Goal: Task Accomplishment & Management: Manage account settings

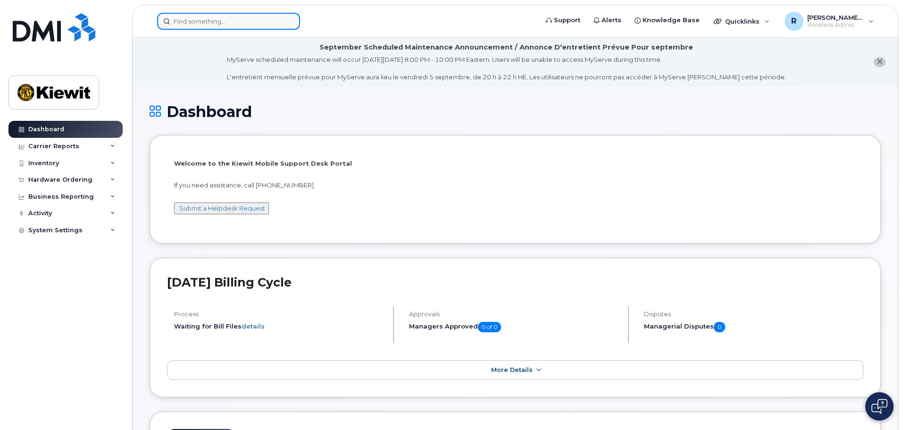
click at [202, 21] on input at bounding box center [228, 21] width 143 height 17
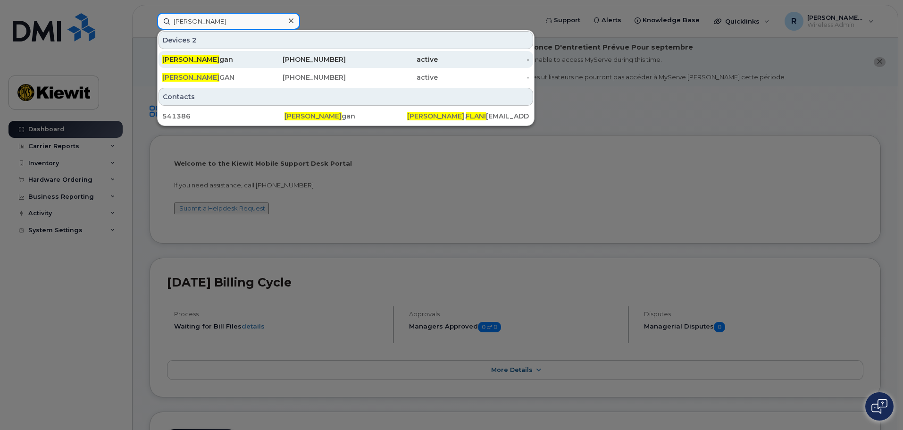
type input "ryan flani"
click at [242, 57] on div "Ryan Flani gan" at bounding box center [208, 59] width 92 height 9
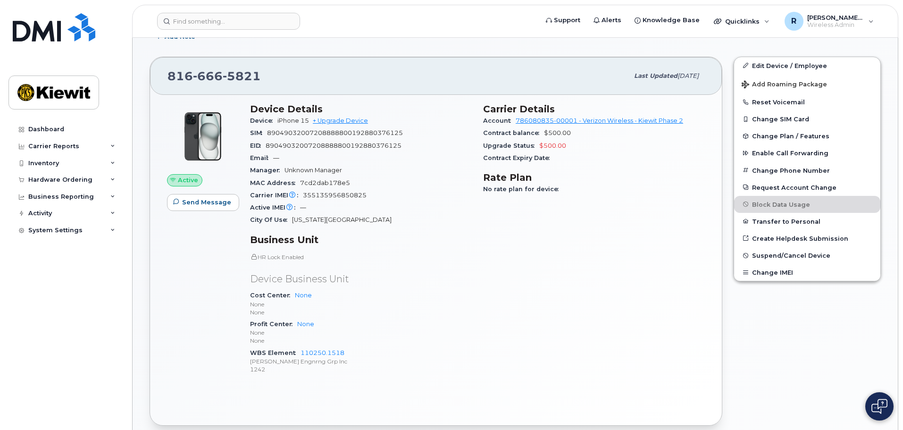
scroll to position [236, 0]
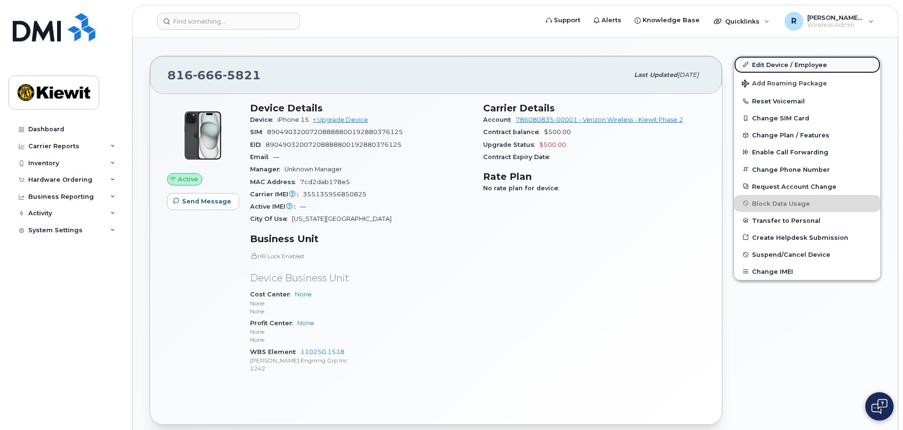
click at [780, 64] on link "Edit Device / Employee" at bounding box center [807, 64] width 146 height 17
click at [762, 63] on link "Edit Device / Employee" at bounding box center [807, 64] width 146 height 17
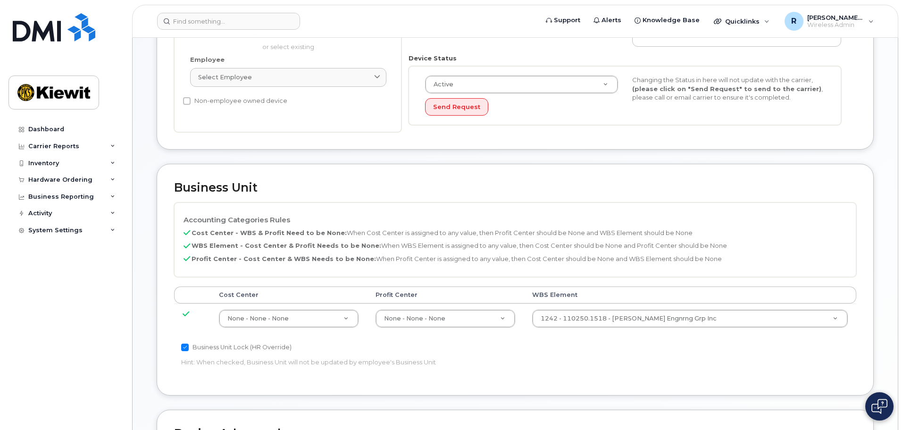
scroll to position [283, 0]
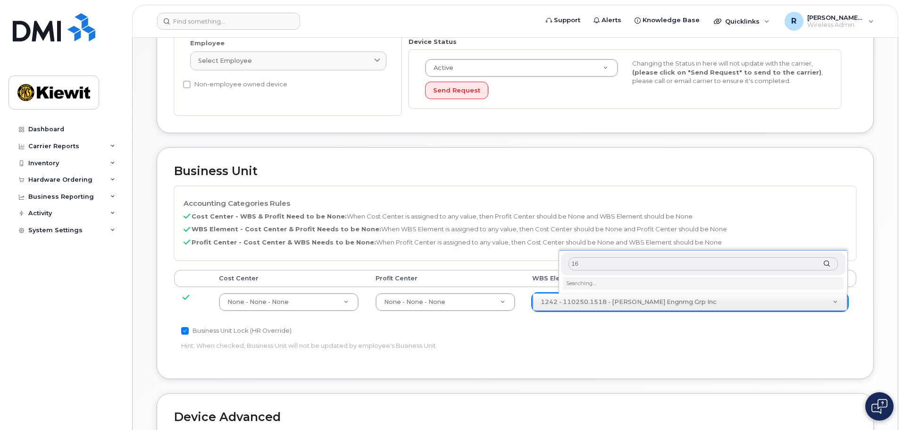
type input "1"
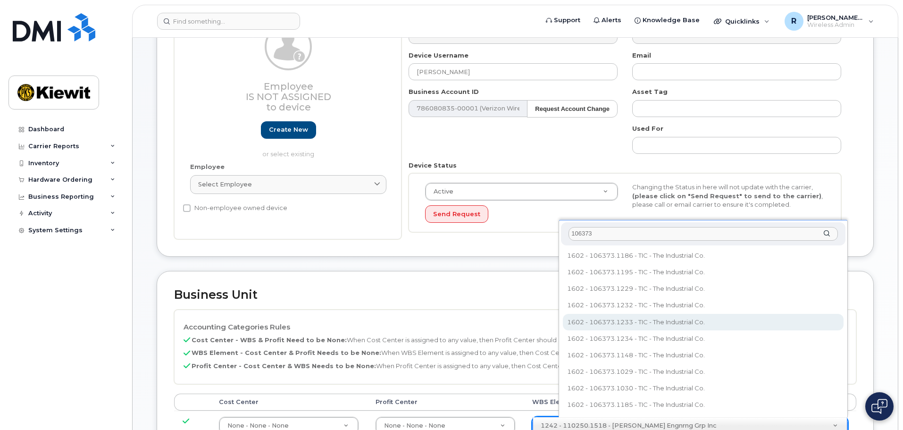
scroll to position [189, 0]
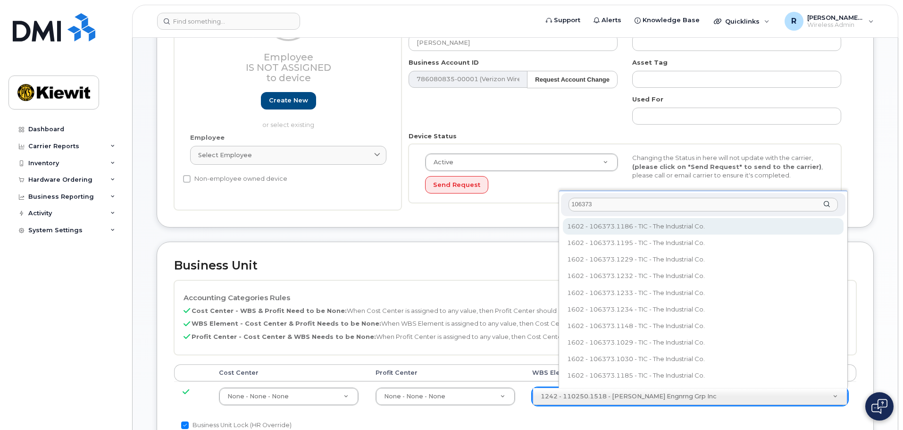
drag, startPoint x: 600, startPoint y: 204, endPoint x: 605, endPoint y: 208, distance: 6.0
click at [601, 205] on input "106373" at bounding box center [702, 205] width 269 height 14
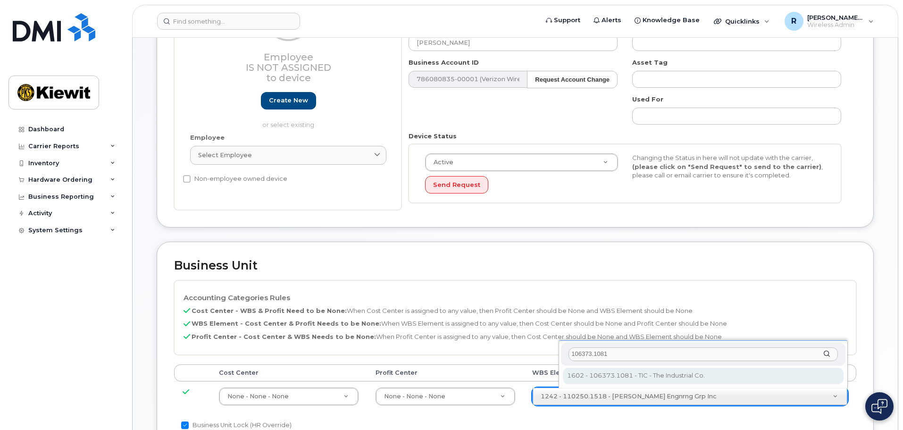
type input "106373.1081"
type input "35050978"
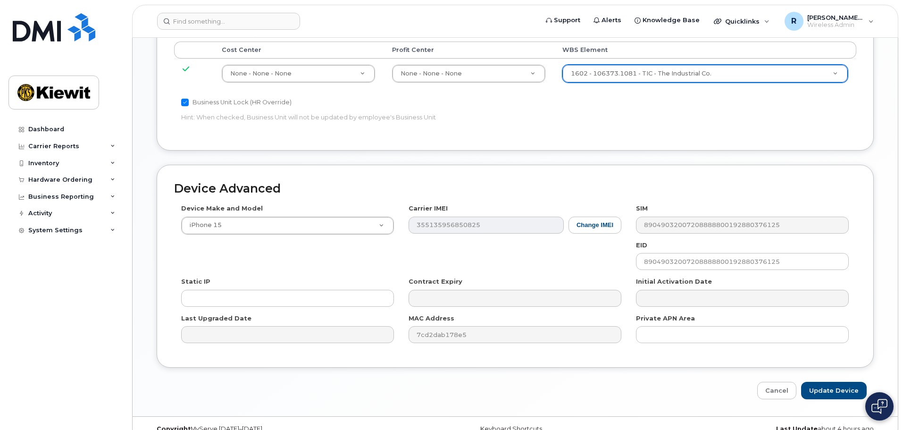
scroll to position [528, 0]
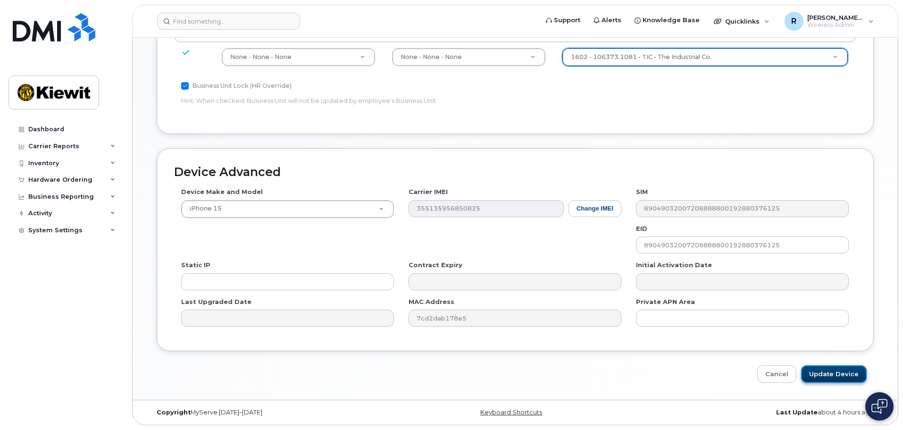
click at [839, 374] on input "Update Device" at bounding box center [834, 373] width 66 height 17
type input "Saving..."
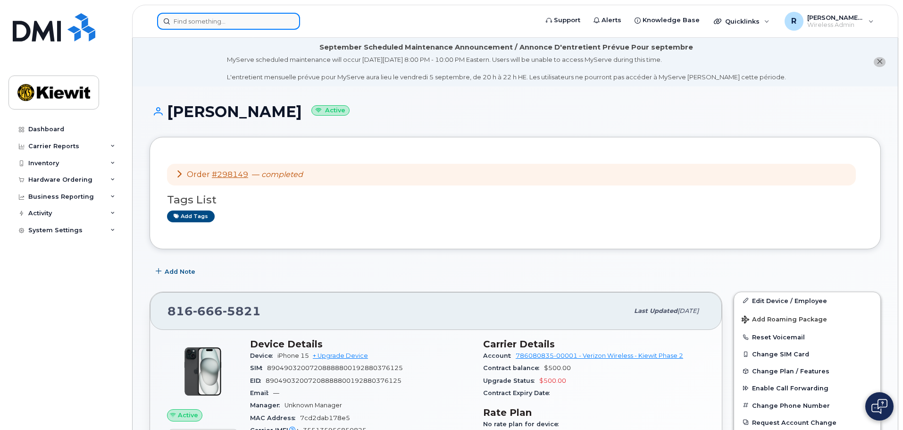
click at [217, 22] on input at bounding box center [228, 21] width 143 height 17
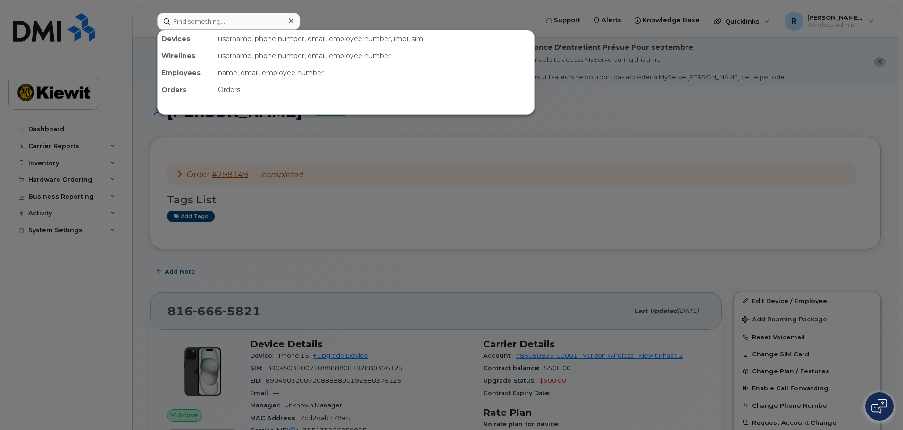
click at [293, 18] on div at bounding box center [291, 21] width 14 height 14
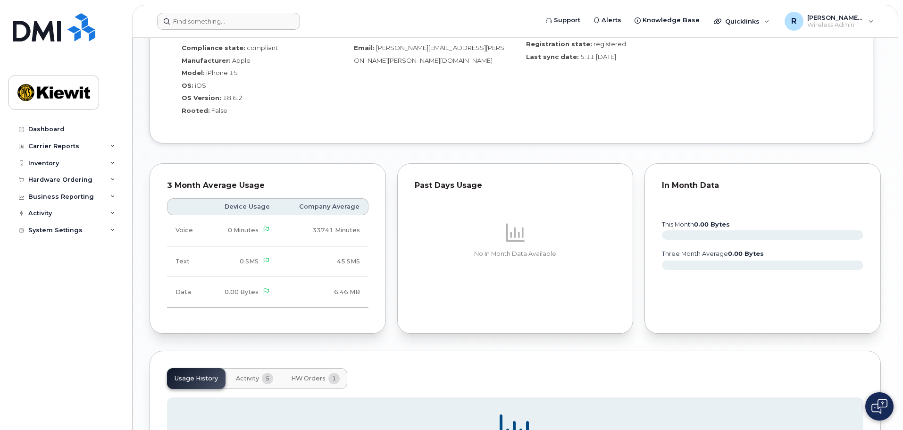
scroll to position [802, 0]
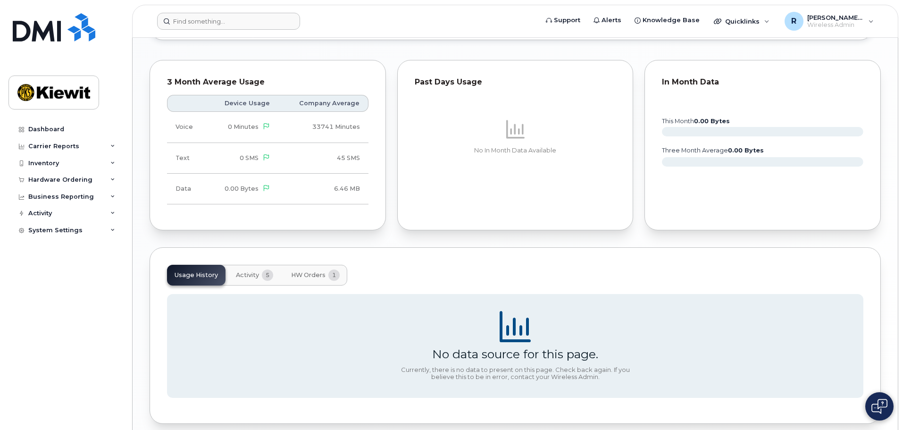
click at [259, 274] on button "Activity 5" at bounding box center [254, 275] width 52 height 21
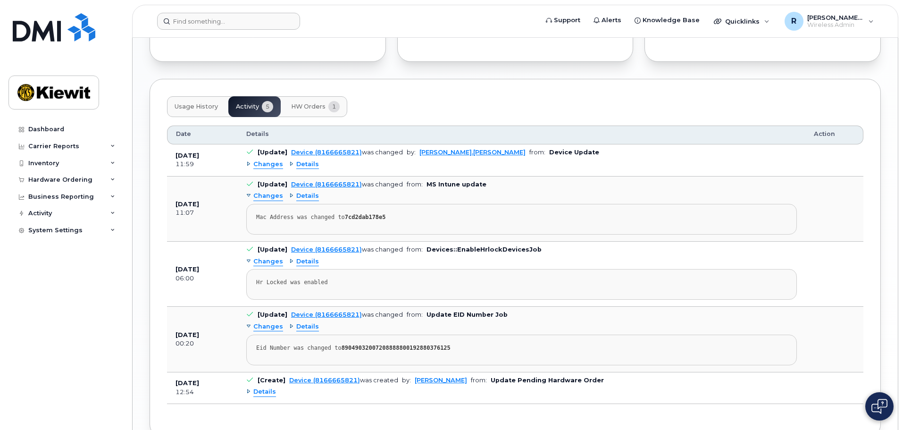
scroll to position [990, 0]
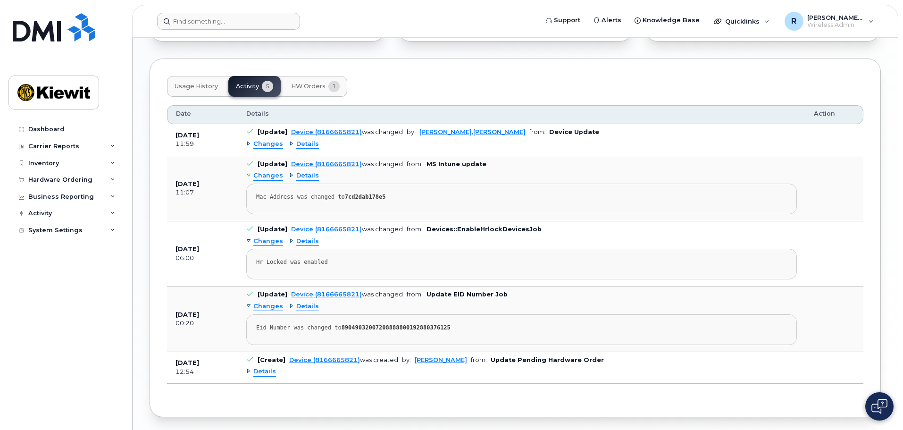
click at [315, 85] on span "HW Orders" at bounding box center [308, 87] width 34 height 8
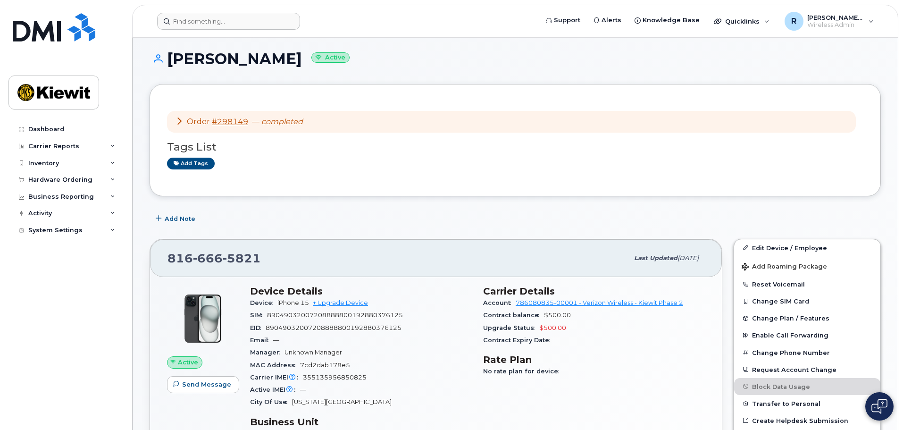
scroll to position [0, 0]
